Goal: Task Accomplishment & Management: Complete application form

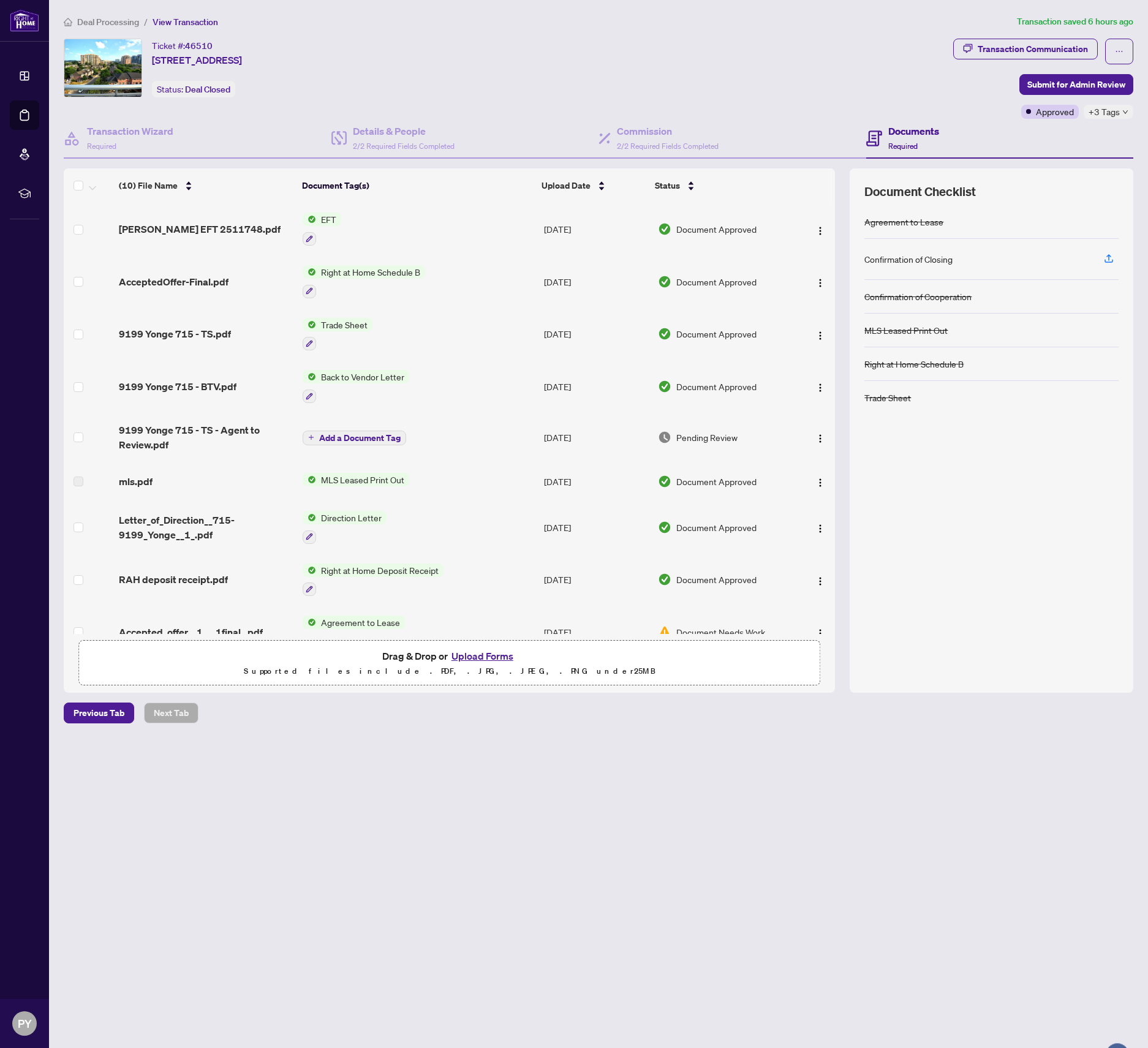
click at [198, 232] on span "[PERSON_NAME] EFT 2511748.pdf" at bounding box center [199, 228] width 162 height 15
click at [211, 224] on span "[PERSON_NAME] EFT 2511748.pdf" at bounding box center [199, 228] width 162 height 15
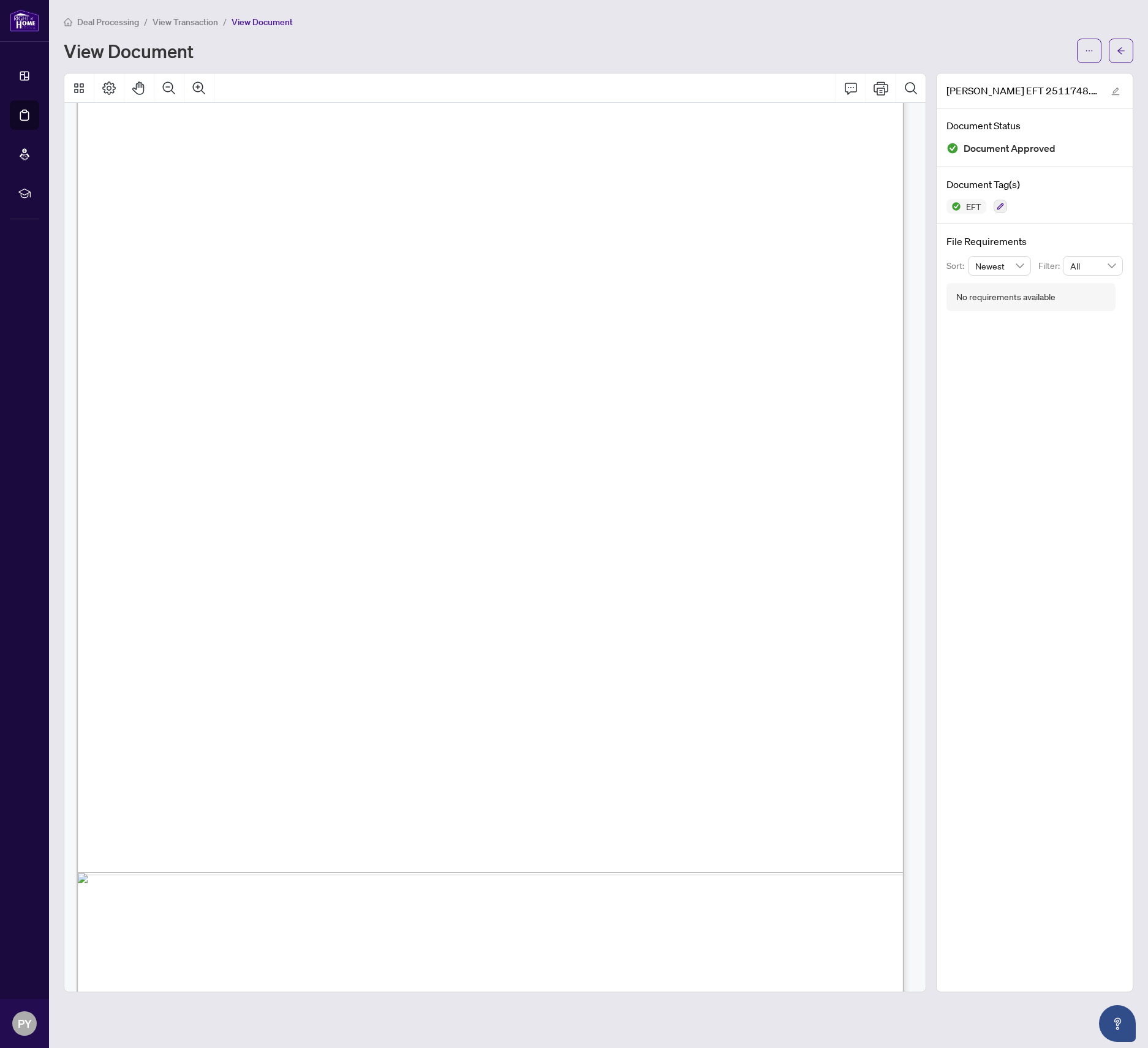
scroll to position [184, 0]
drag, startPoint x: 795, startPoint y: 737, endPoint x: 858, endPoint y: 733, distance: 63.1
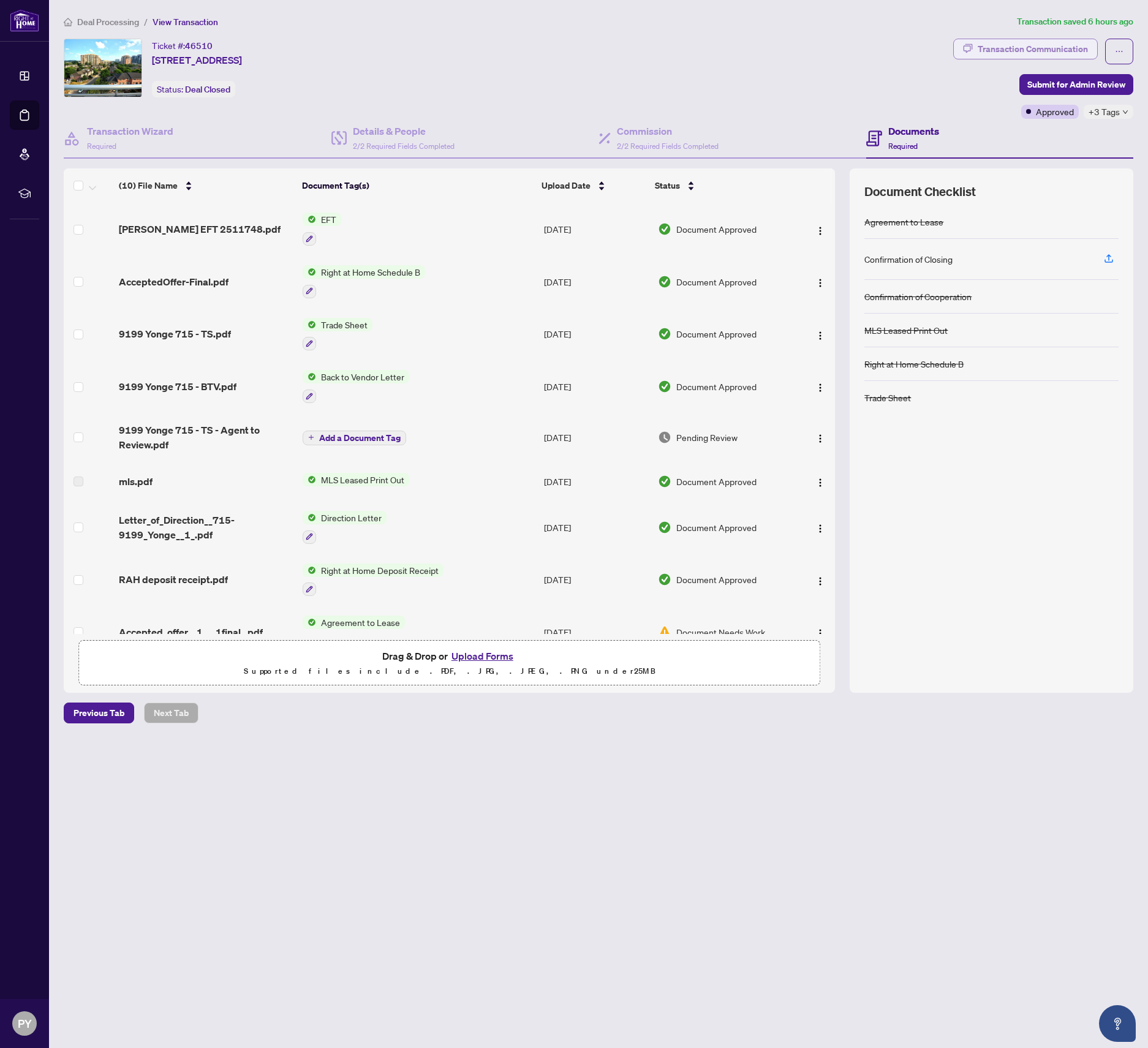
click at [1025, 48] on div "Transaction Communication" at bounding box center [1033, 48] width 111 height 20
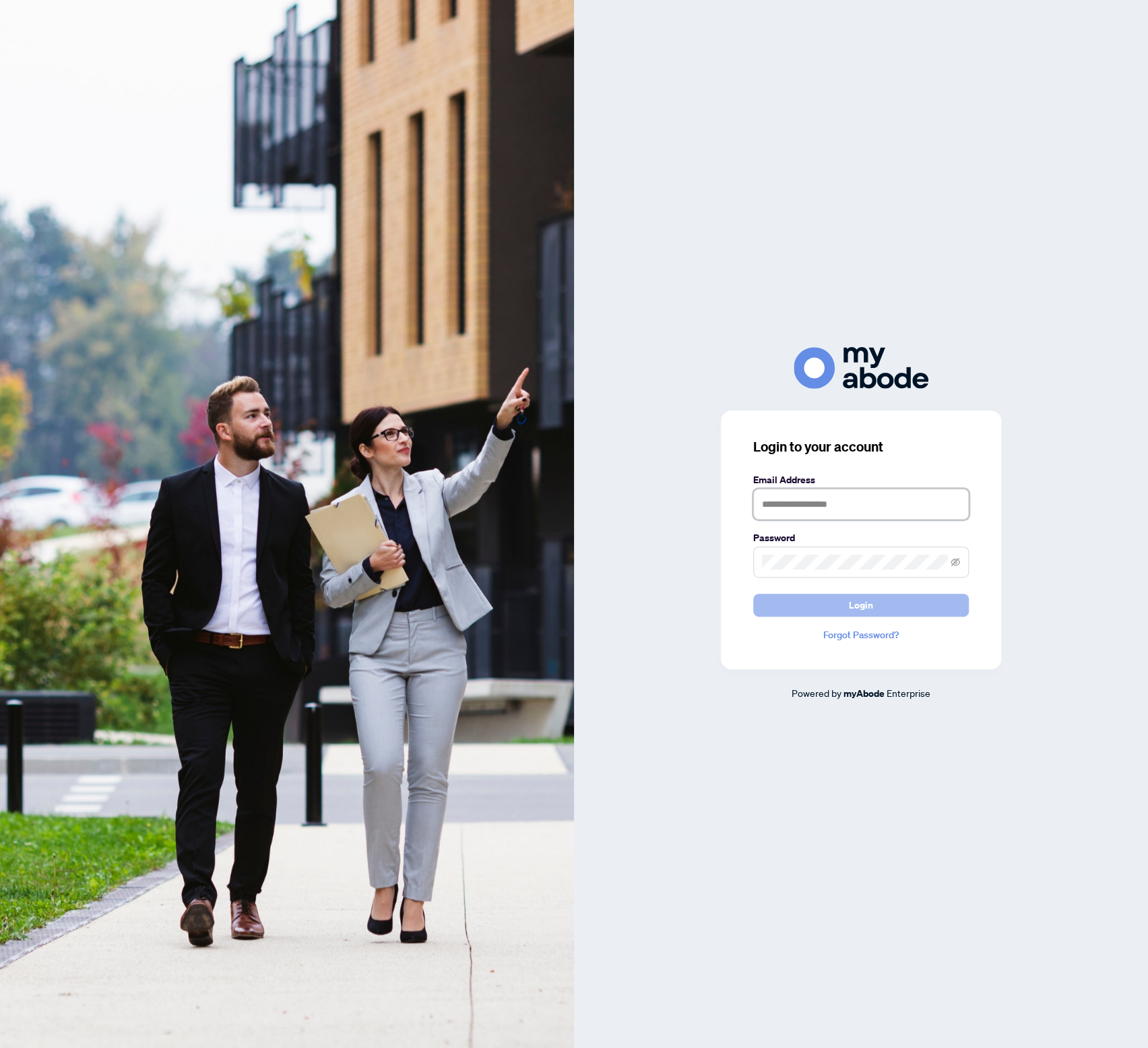
type input "**********"
click at [849, 607] on span "Login" at bounding box center [862, 605] width 25 height 22
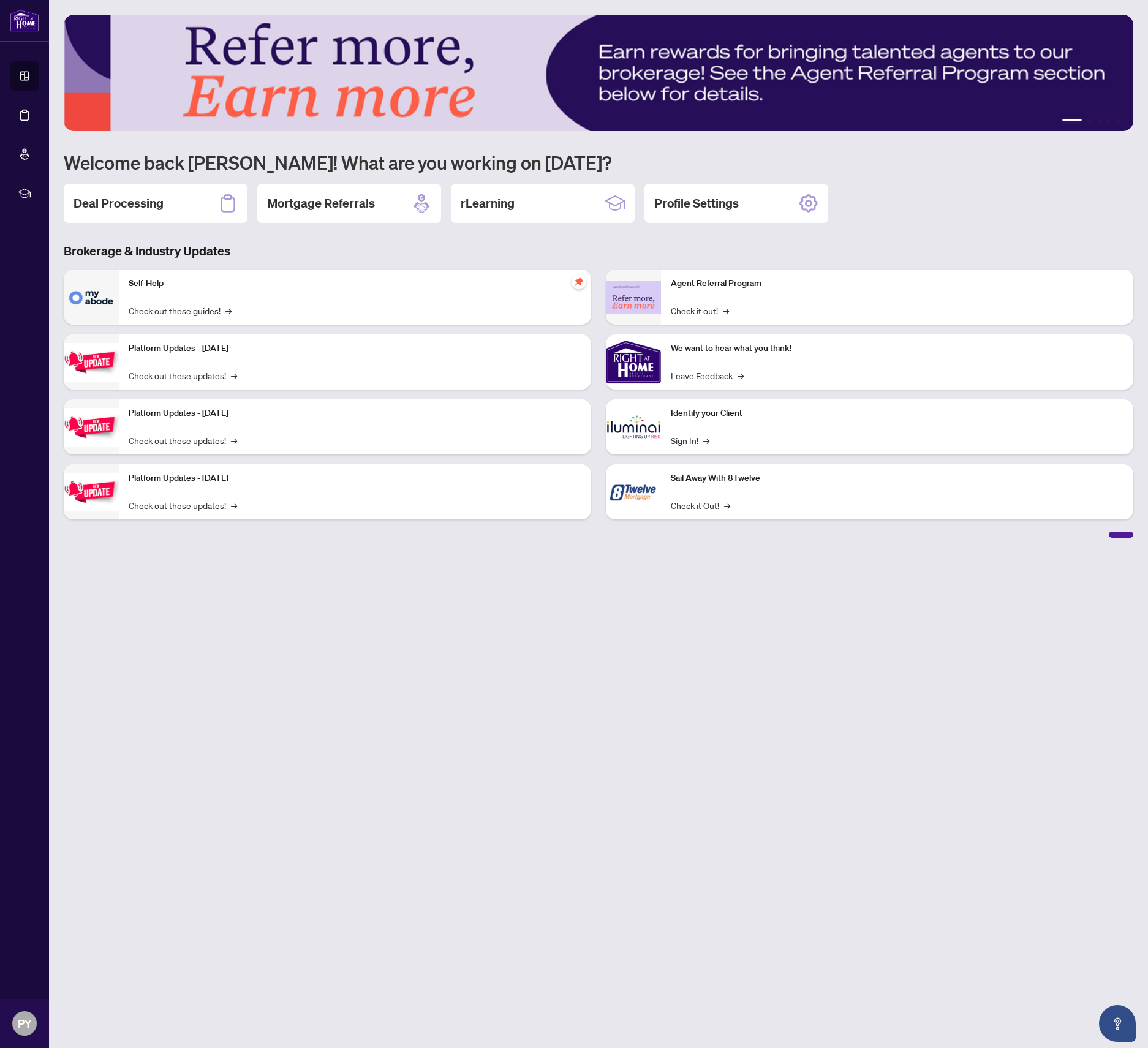
click at [175, 202] on div "Deal Processing" at bounding box center [156, 203] width 184 height 39
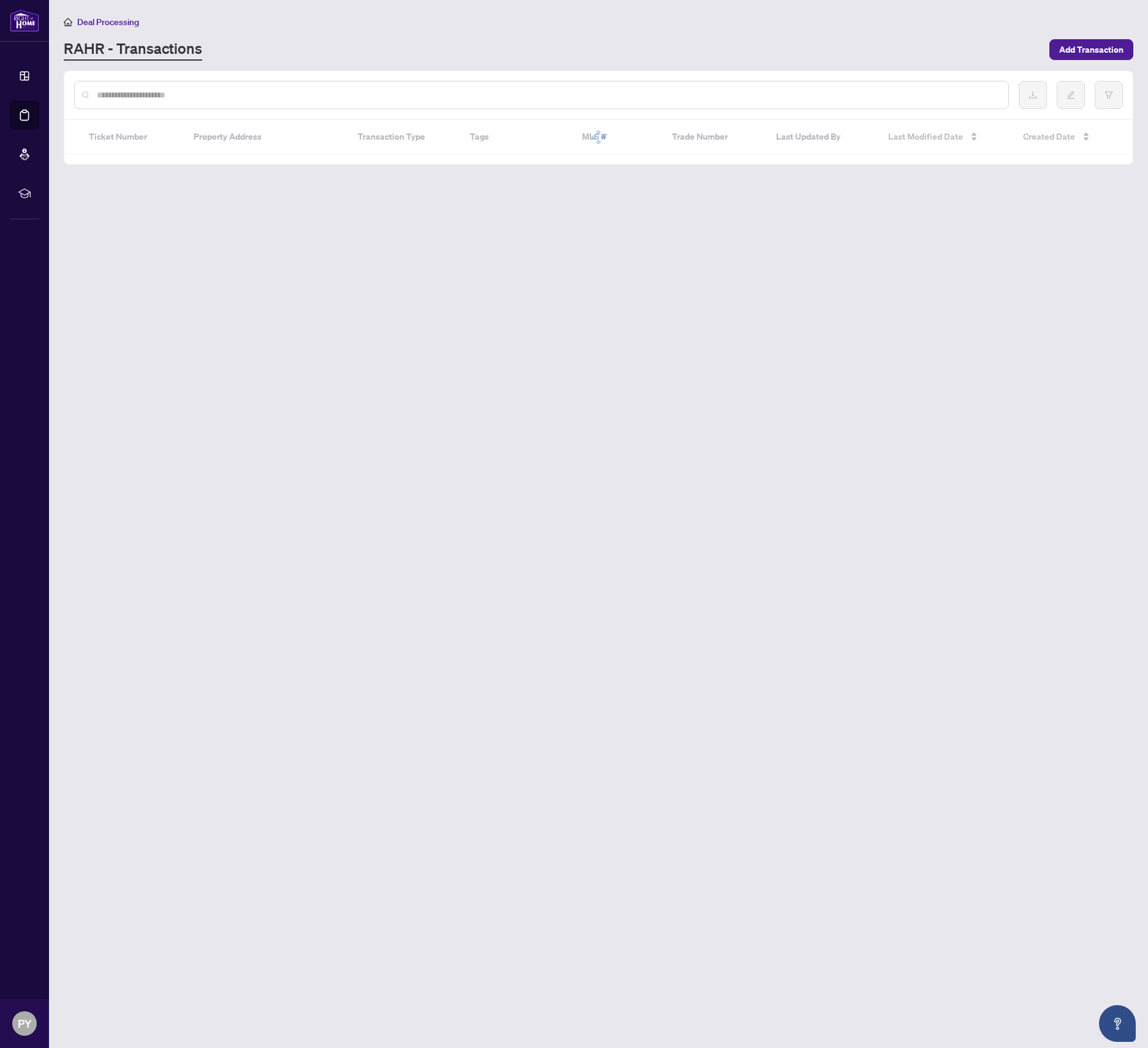
click at [220, 101] on div at bounding box center [541, 95] width 934 height 29
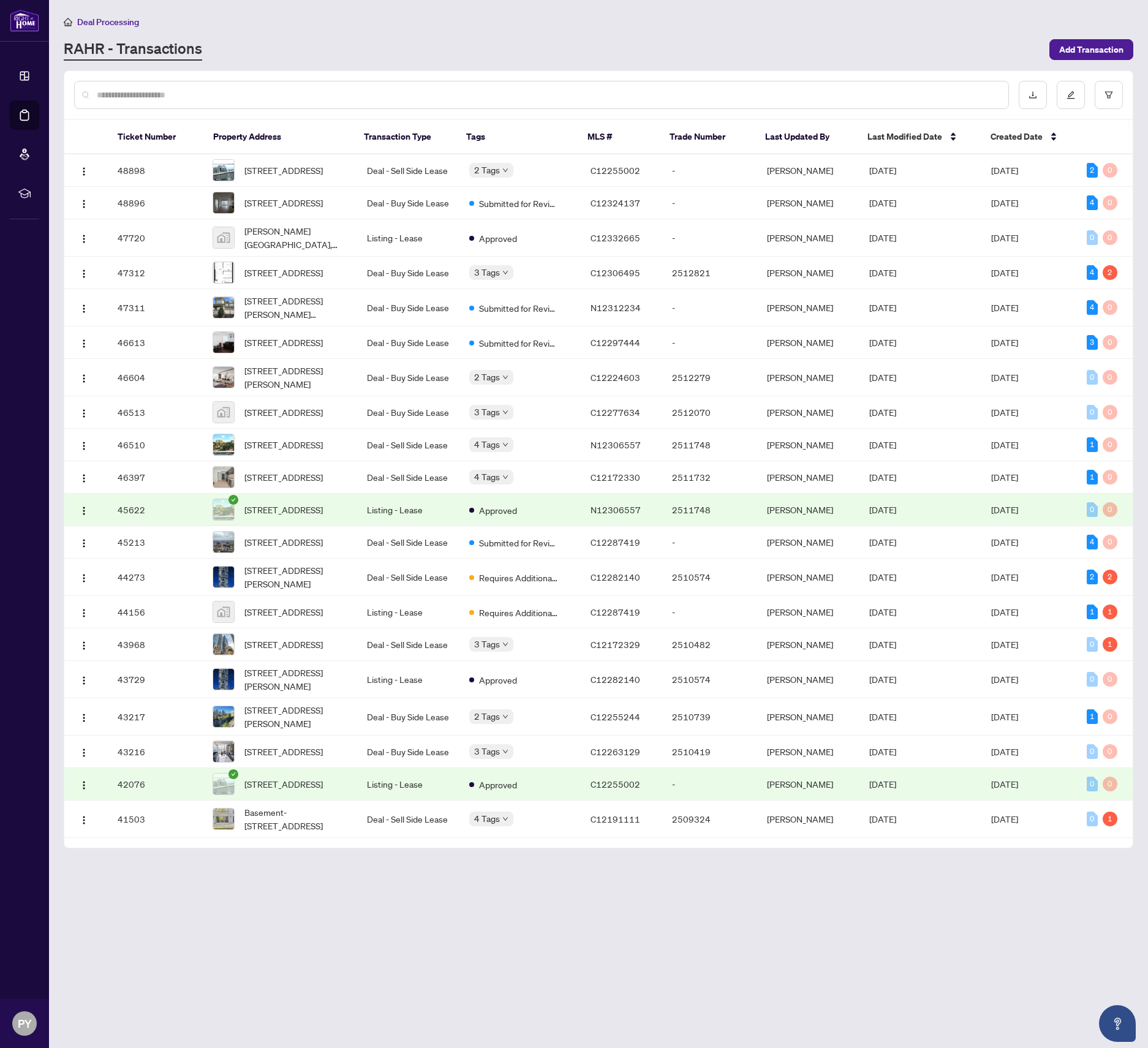
click at [220, 98] on input "text" at bounding box center [547, 95] width 902 height 14
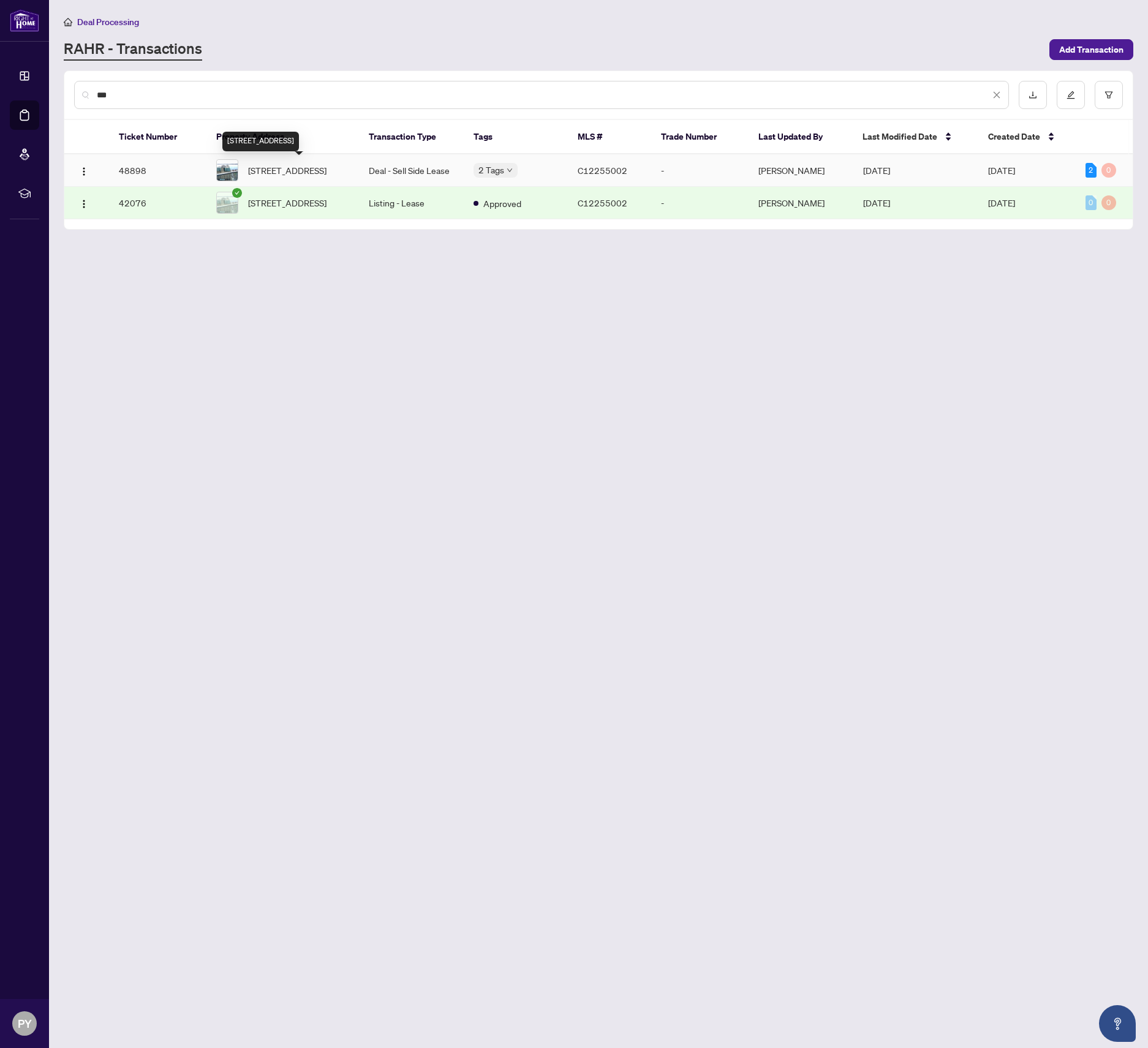
type input "***"
click at [299, 176] on span "2105-208 Queens Quay, Toronto, Ontario M5J 2Y5, Canada" at bounding box center [287, 170] width 79 height 14
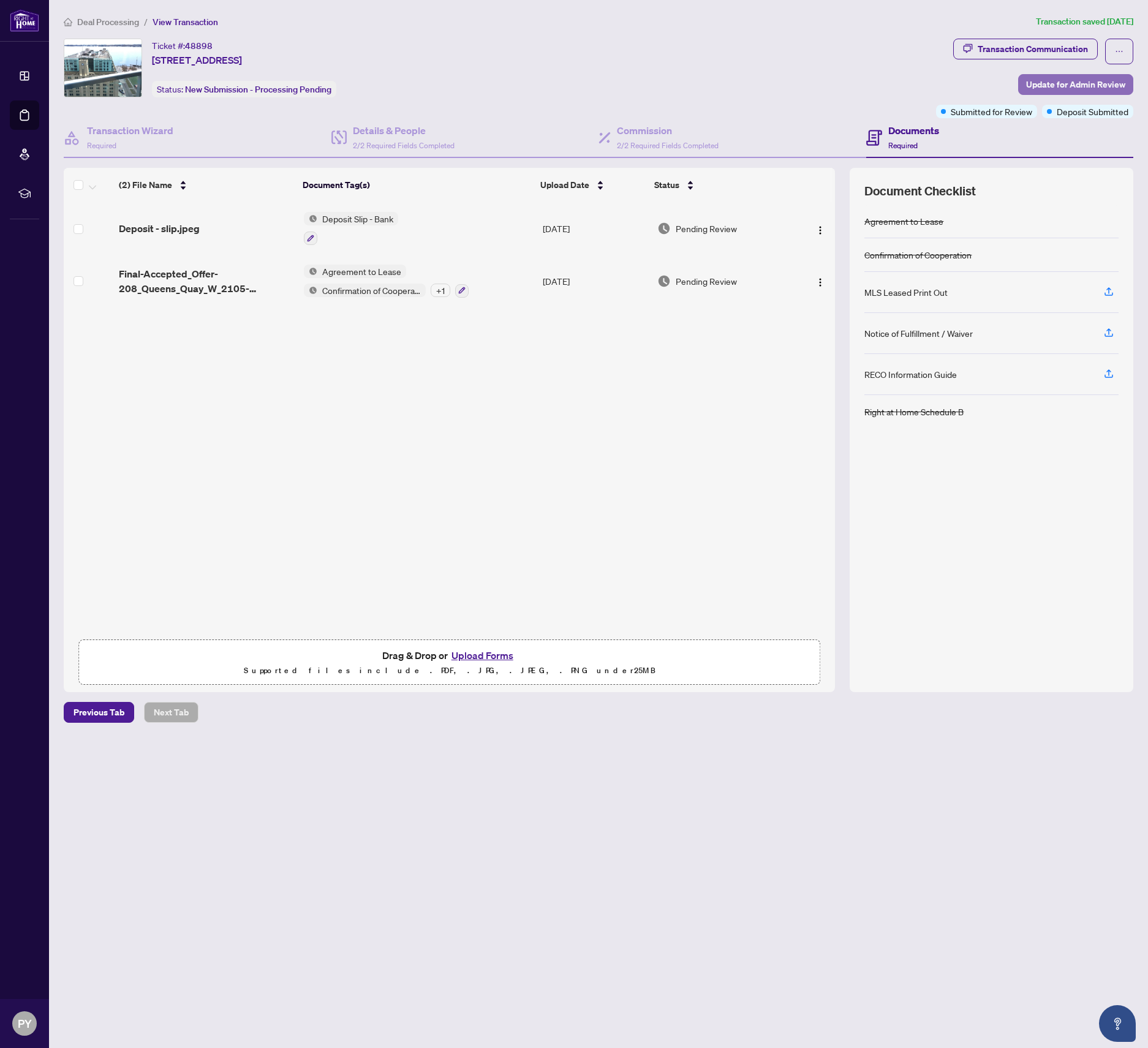
click at [1062, 83] on span "Update for Admin Review" at bounding box center [1075, 84] width 99 height 20
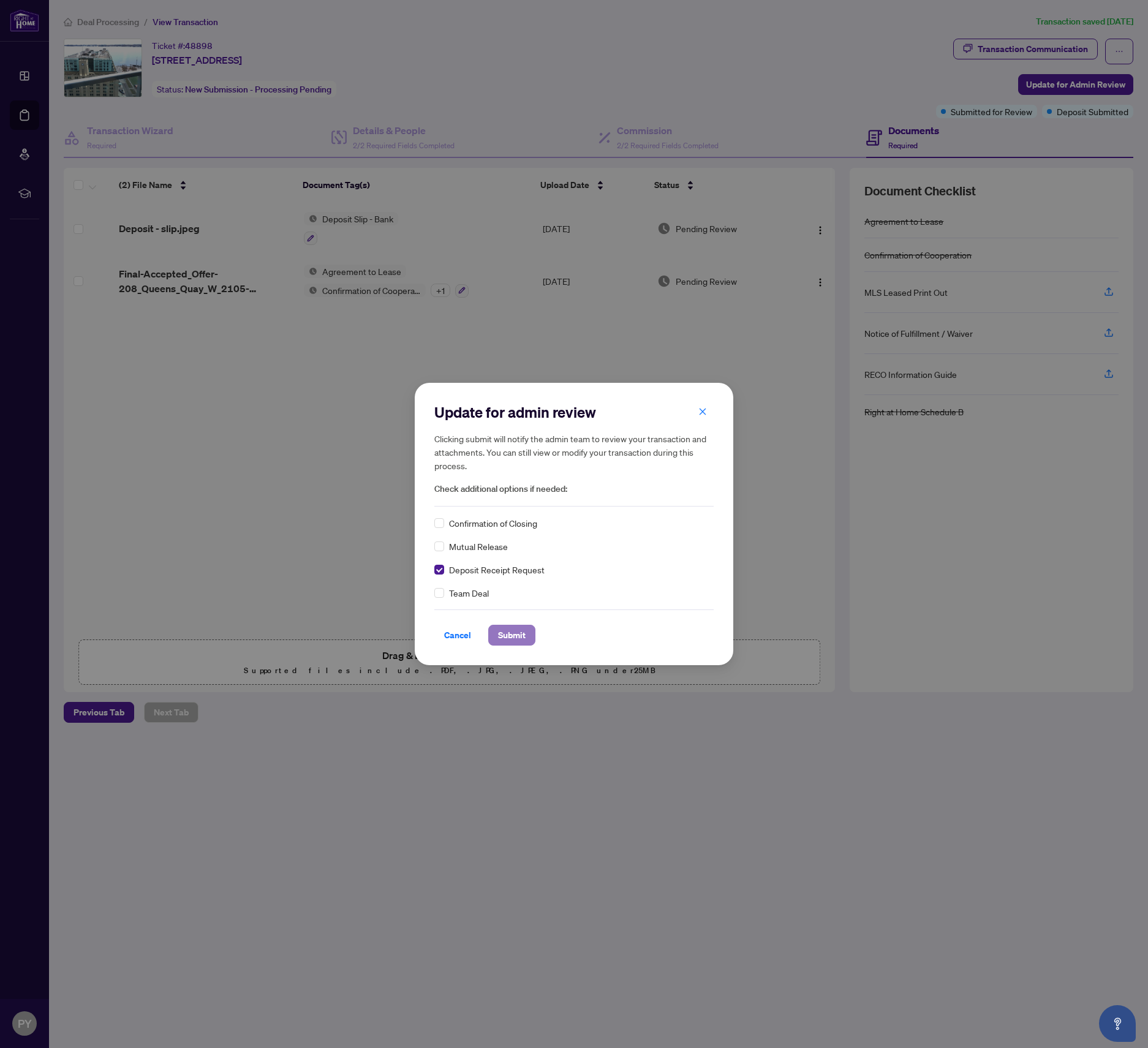
click at [506, 638] on span "Submit" at bounding box center [512, 635] width 28 height 20
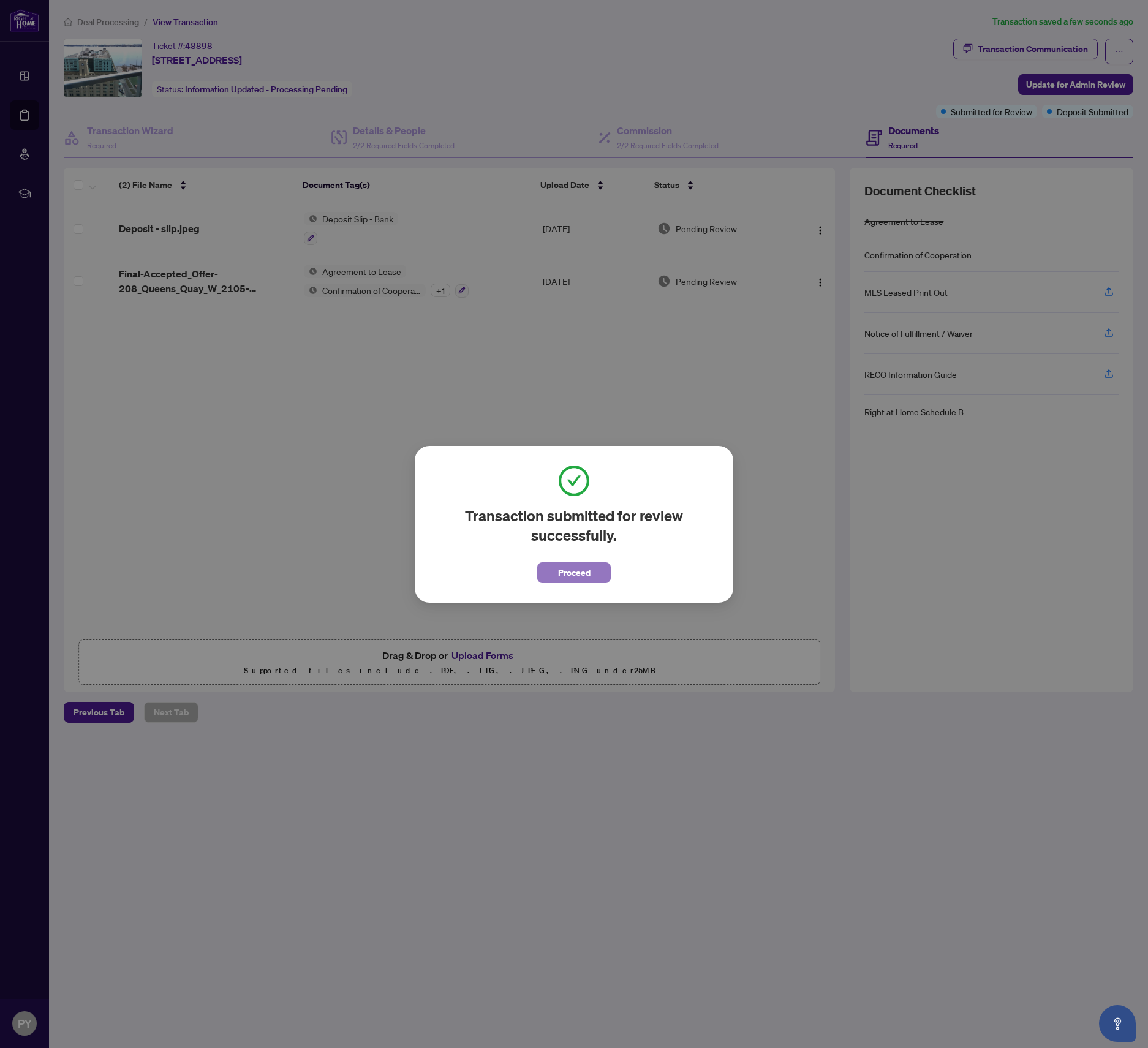
click at [588, 565] on span "Proceed" at bounding box center [574, 572] width 33 height 20
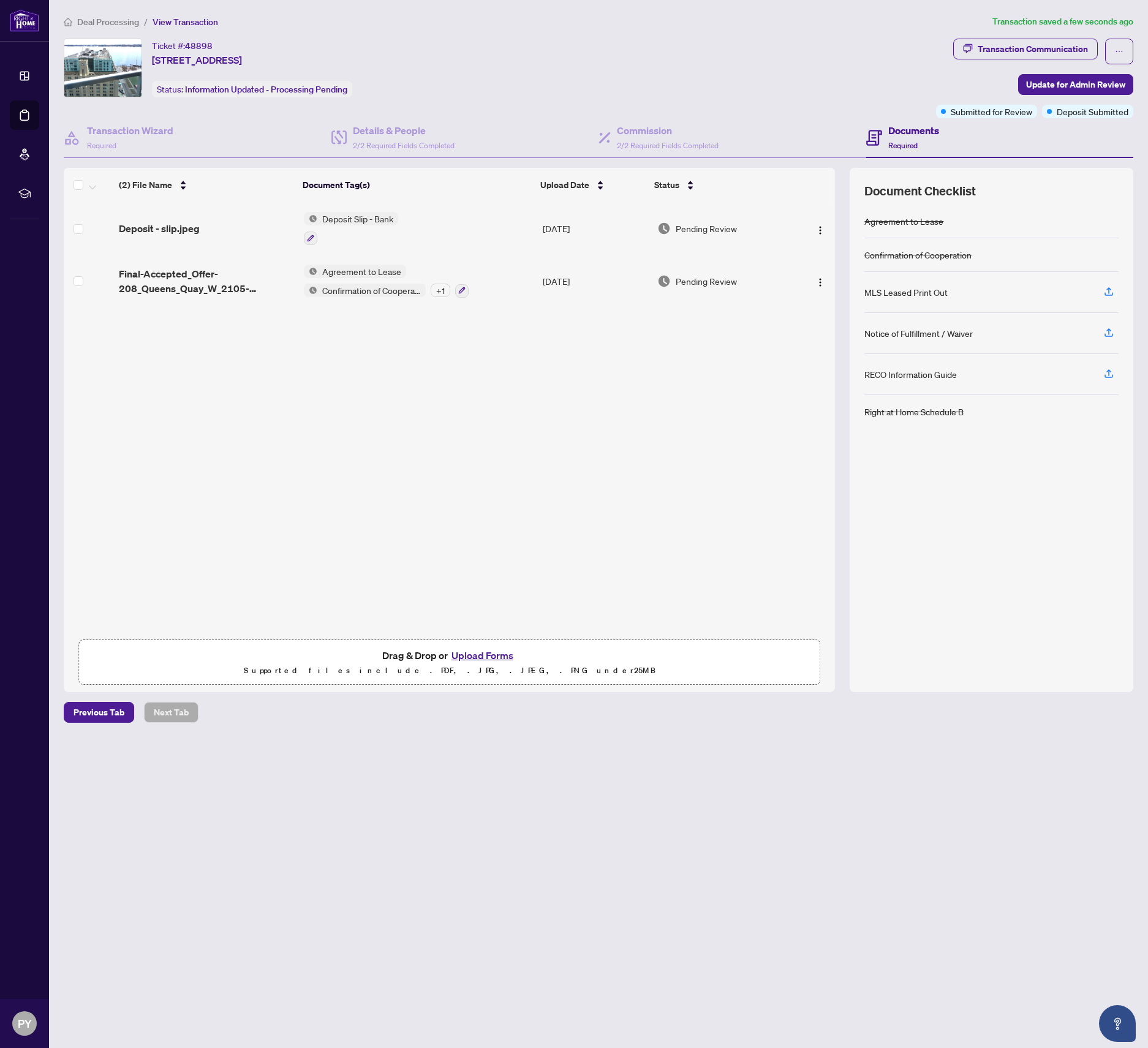
click at [597, 527] on div "(2) File Name Document Tag(s) Upload Date Status Deposit - slip.jpeg Deposit Sl…" at bounding box center [450, 430] width 771 height 525
